Goal: Task Accomplishment & Management: Manage account settings

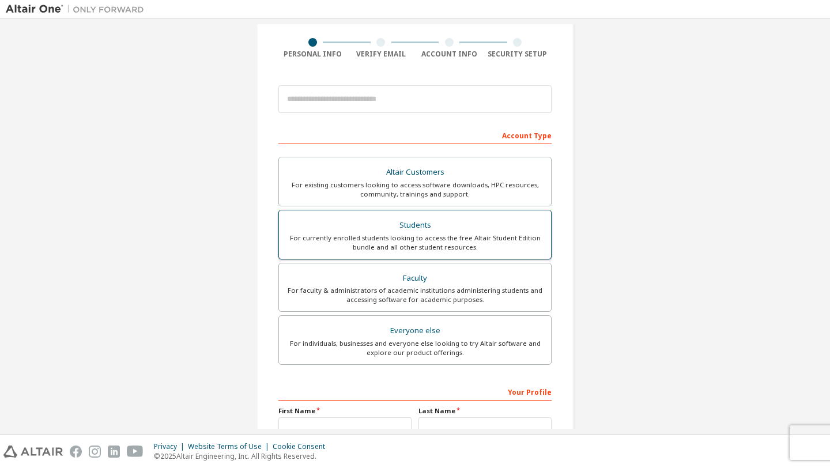
scroll to position [91, 0]
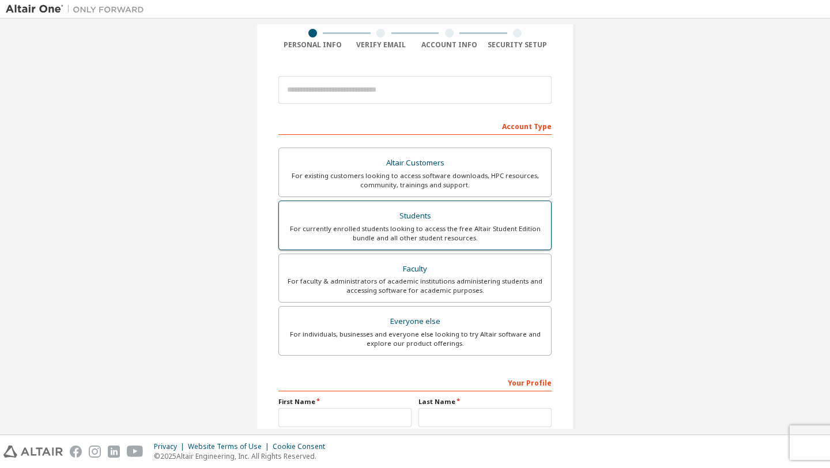
click at [457, 238] on div "For currently enrolled students looking to access the free Altair Student Editi…" at bounding box center [415, 233] width 258 height 18
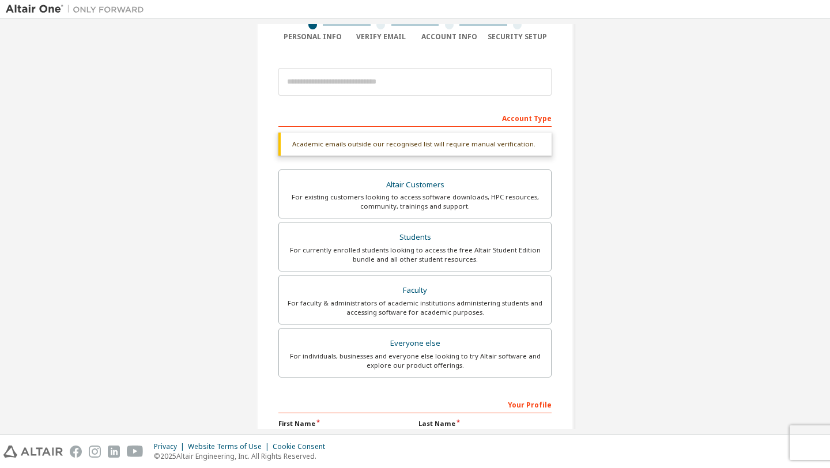
scroll to position [236, 0]
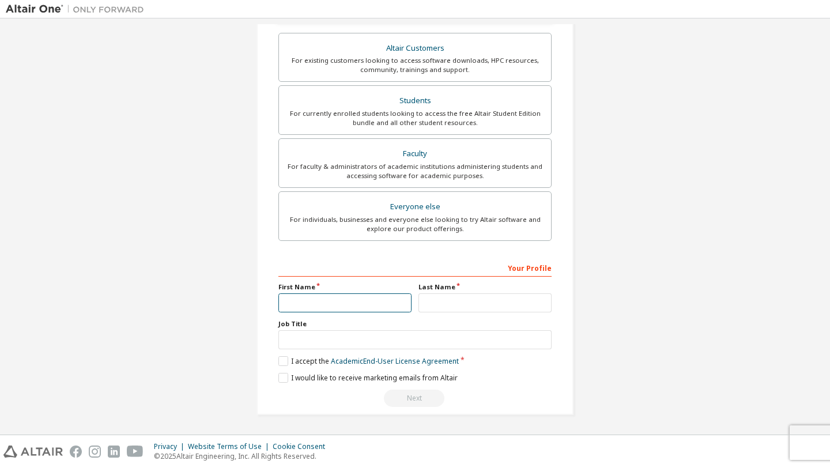
click at [310, 309] on input "text" at bounding box center [344, 302] width 133 height 19
type input "*"
type input "*****"
click at [438, 307] on input "text" at bounding box center [484, 302] width 133 height 19
type input "***"
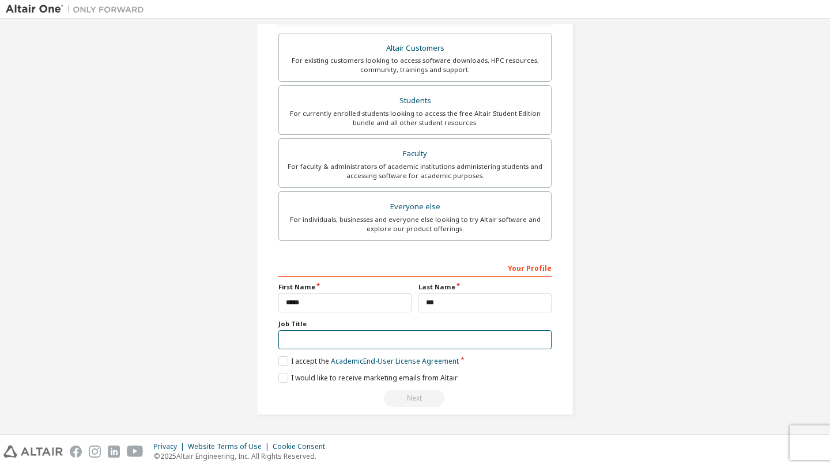
click at [412, 338] on input "text" at bounding box center [414, 339] width 273 height 19
type input "*"
click at [282, 364] on label "I accept the Academic End-User License Agreement" at bounding box center [368, 361] width 180 height 10
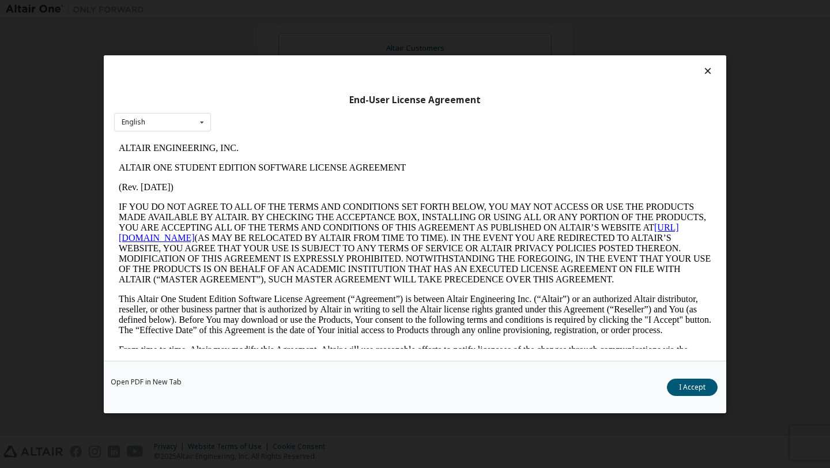
scroll to position [0, 0]
click at [282, 378] on div "Open PDF in New Tab I Accept" at bounding box center [415, 386] width 622 height 52
click at [693, 380] on button "I Accept" at bounding box center [692, 386] width 51 height 17
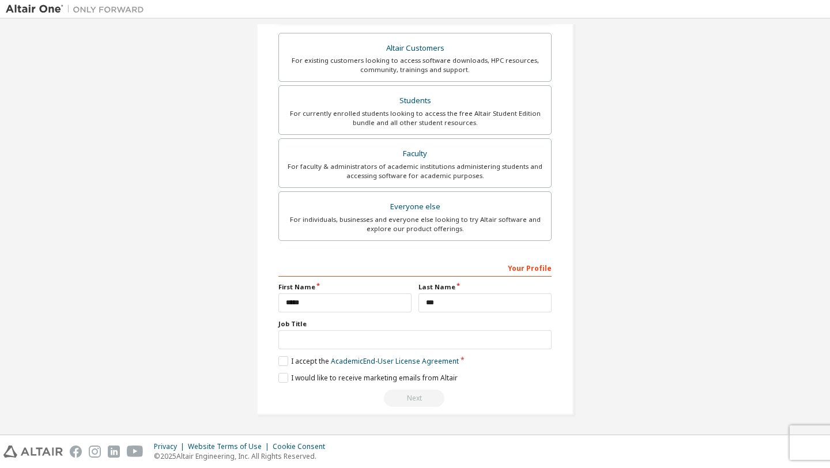
click at [274, 377] on div "Create an Altair One Account For Free Trials, Licenses, Downloads, Learning & D…" at bounding box center [414, 108] width 317 height 612
click at [278, 378] on label "I would like to receive marketing emails from Altair" at bounding box center [367, 378] width 179 height 10
click at [483, 330] on div "Job Title" at bounding box center [414, 334] width 273 height 30
click at [481, 341] on input "text" at bounding box center [414, 339] width 273 height 19
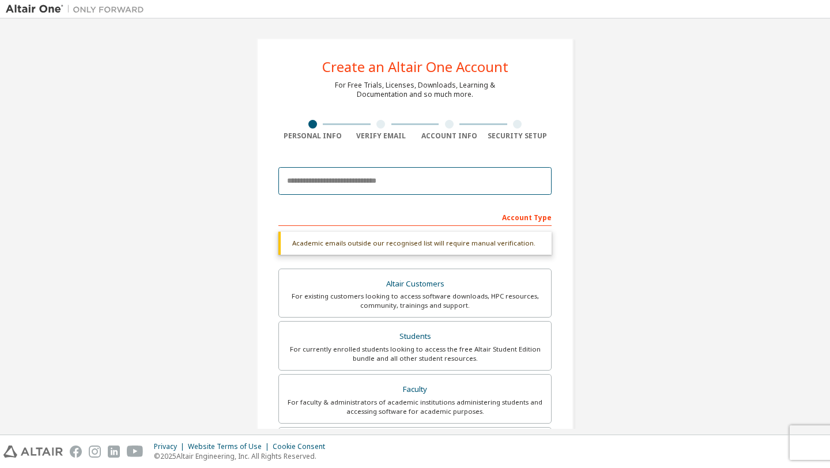
click at [454, 174] on input "email" at bounding box center [414, 181] width 273 height 28
click at [442, 191] on input "**********" at bounding box center [414, 181] width 273 height 28
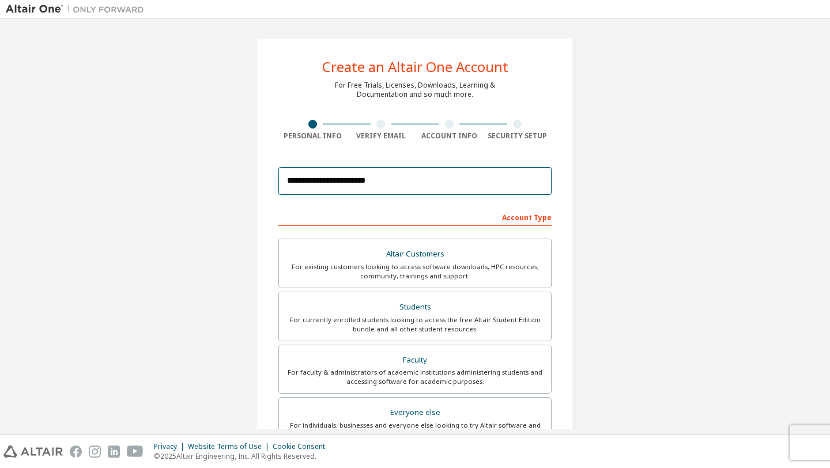
click at [442, 191] on input "**********" at bounding box center [414, 181] width 273 height 28
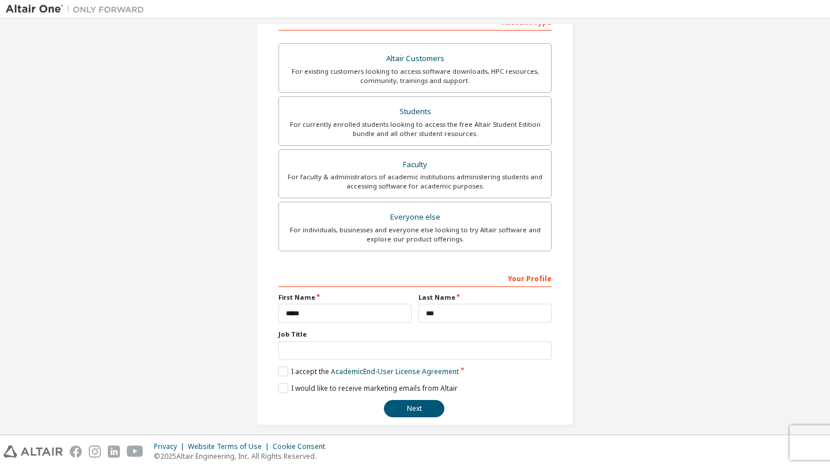
scroll to position [206, 0]
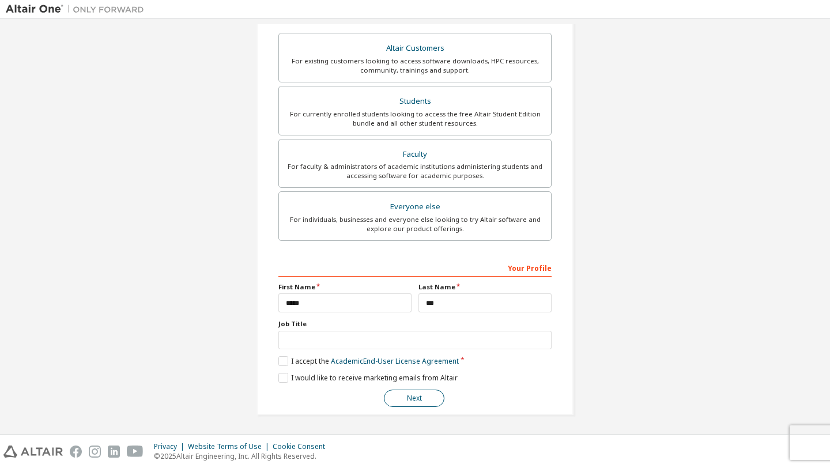
type input "**********"
click at [407, 402] on button "Next" at bounding box center [414, 397] width 60 height 17
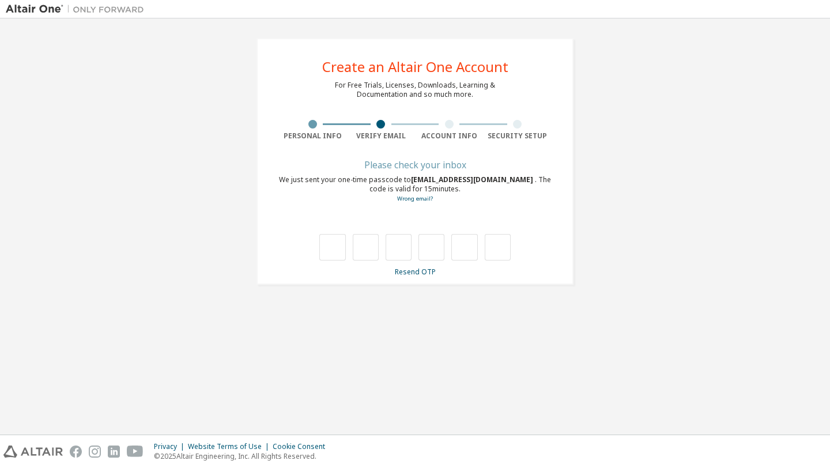
scroll to position [0, 0]
type input "*"
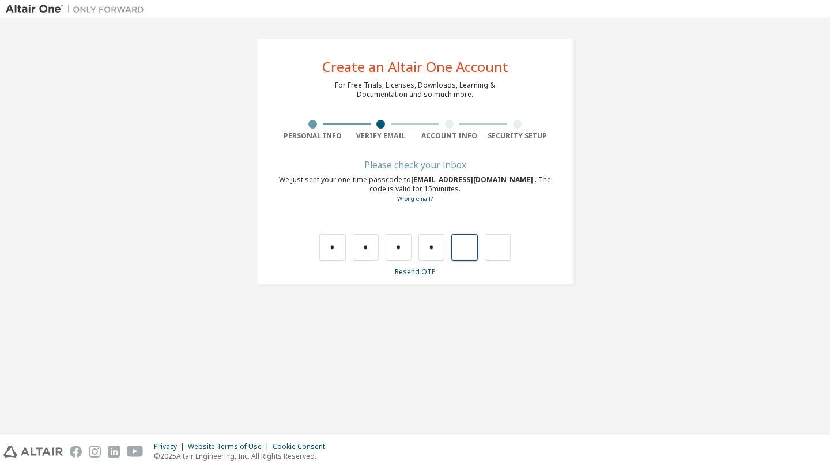
type input "*"
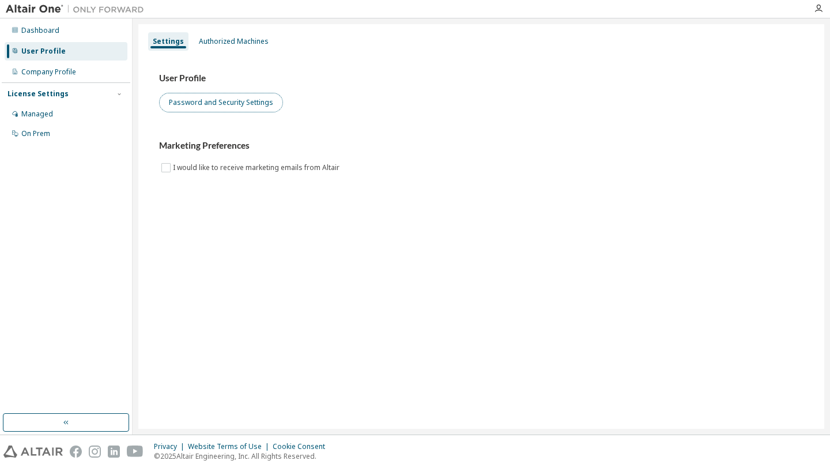
click at [256, 100] on button "Password and Security Settings" at bounding box center [221, 103] width 124 height 20
click at [79, 58] on div "User Profile" at bounding box center [66, 51] width 123 height 18
click at [59, 54] on div "User Profile" at bounding box center [43, 51] width 44 height 9
click at [178, 48] on div "Settings" at bounding box center [168, 41] width 40 height 18
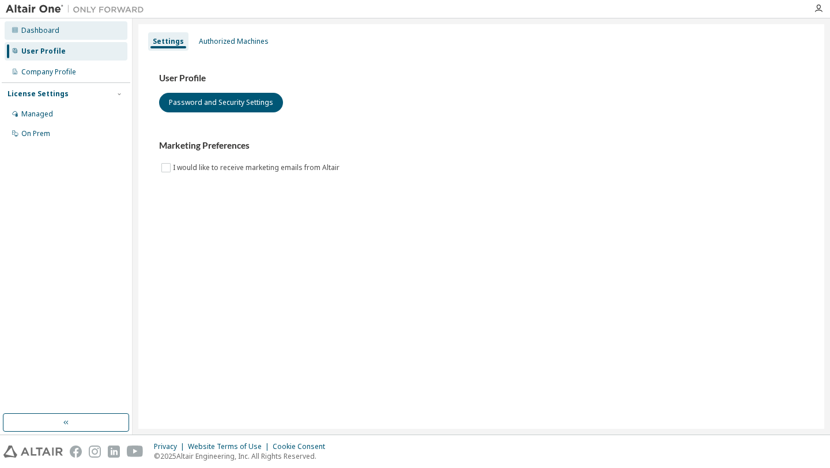
click at [61, 28] on div "Dashboard" at bounding box center [66, 30] width 123 height 18
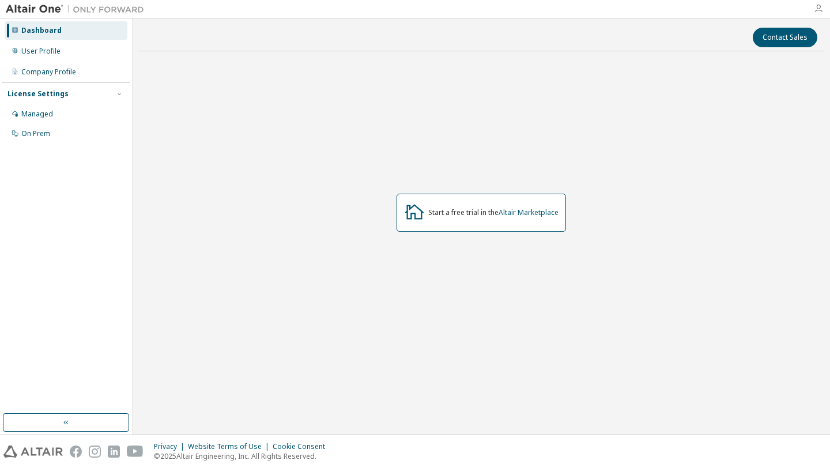
click at [819, 9] on icon "button" at bounding box center [818, 8] width 9 height 9
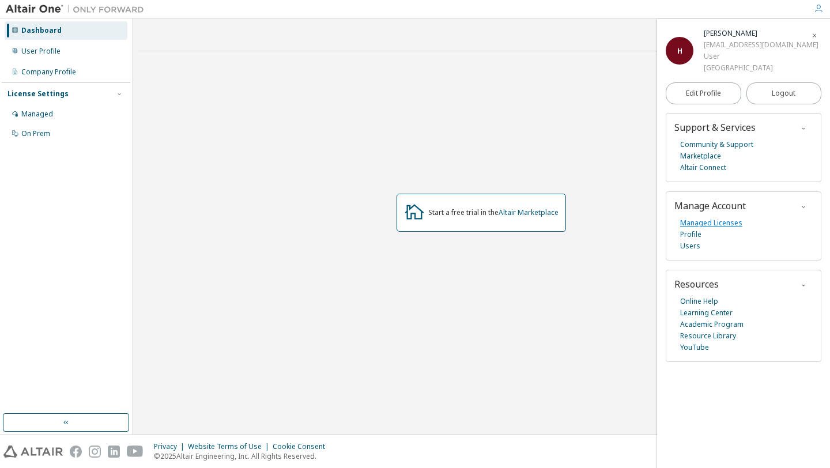
click at [728, 220] on link "Managed Licenses" at bounding box center [711, 223] width 62 height 12
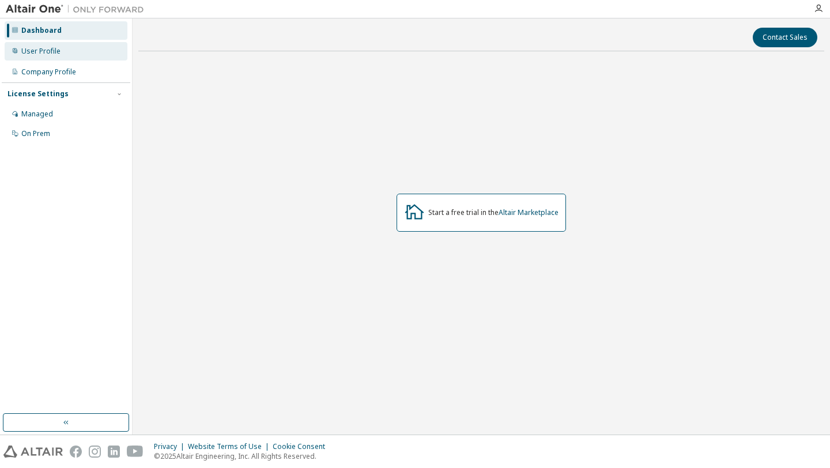
click at [75, 55] on div "User Profile" at bounding box center [66, 51] width 123 height 18
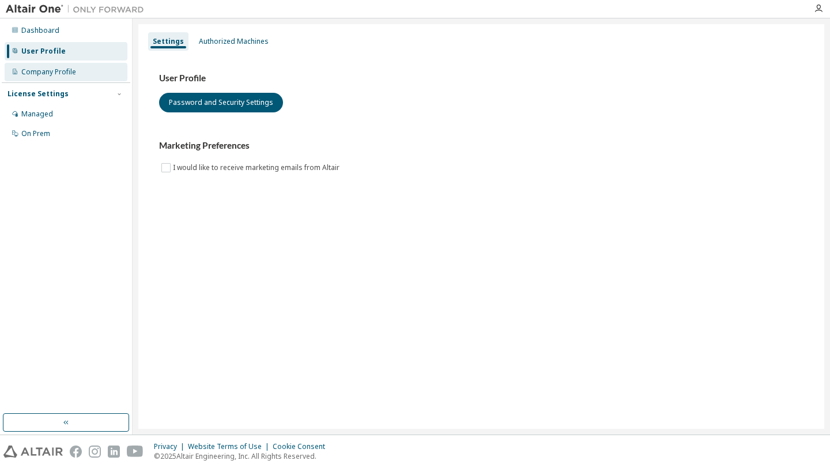
click at [74, 76] on div "Company Profile" at bounding box center [48, 71] width 55 height 9
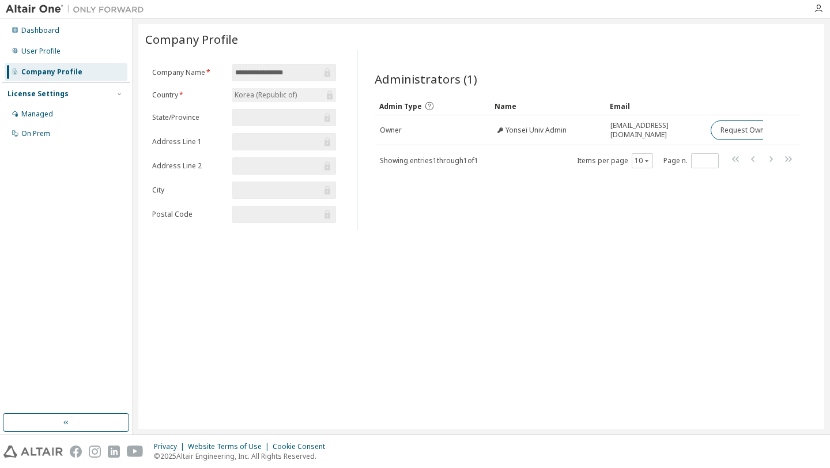
drag, startPoint x: 695, startPoint y: 137, endPoint x: 828, endPoint y: 135, distance: 133.1
click at [828, 135] on div "**********" at bounding box center [481, 226] width 697 height 416
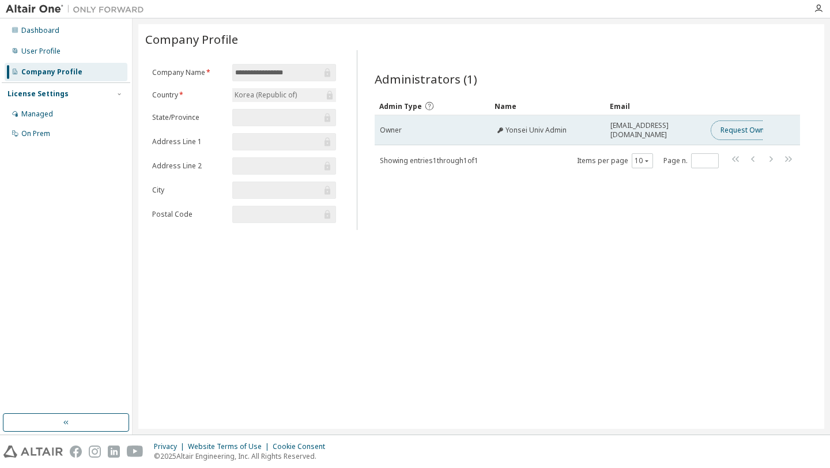
click at [728, 130] on button "Request Owner Change" at bounding box center [758, 130] width 97 height 20
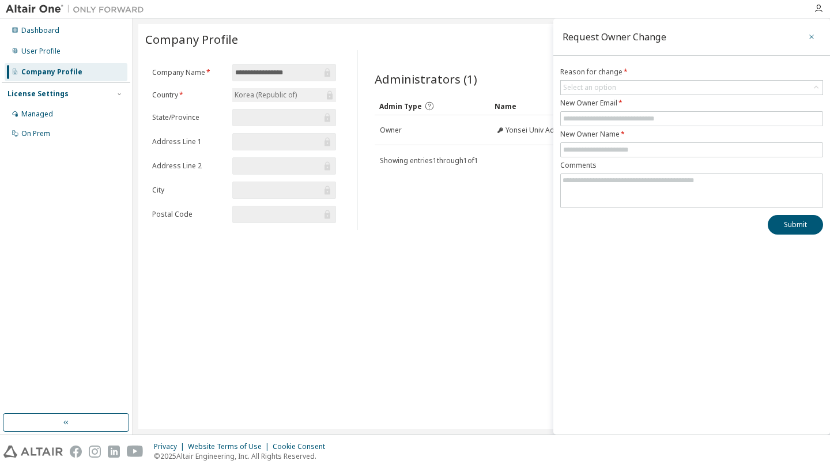
click at [813, 38] on icon "button" at bounding box center [811, 36] width 8 height 9
